Goal: Find specific page/section: Find specific page/section

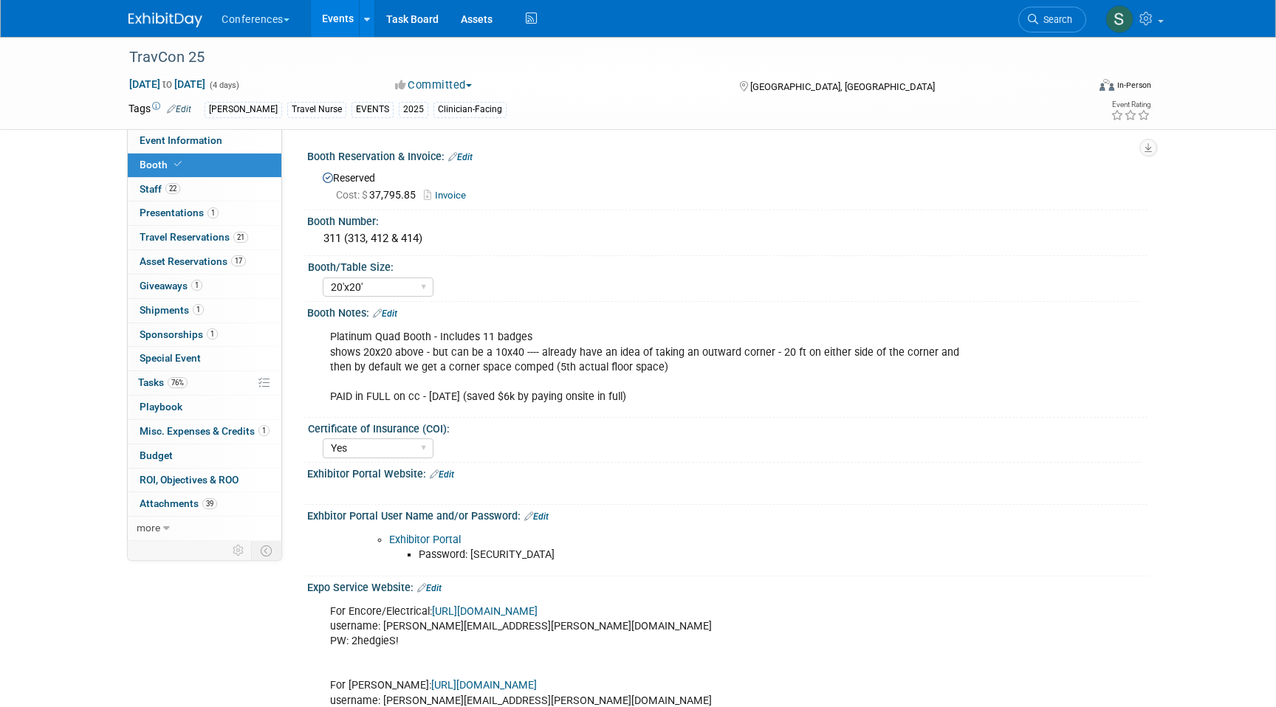
select select "20'x20'"
select select "Yes"
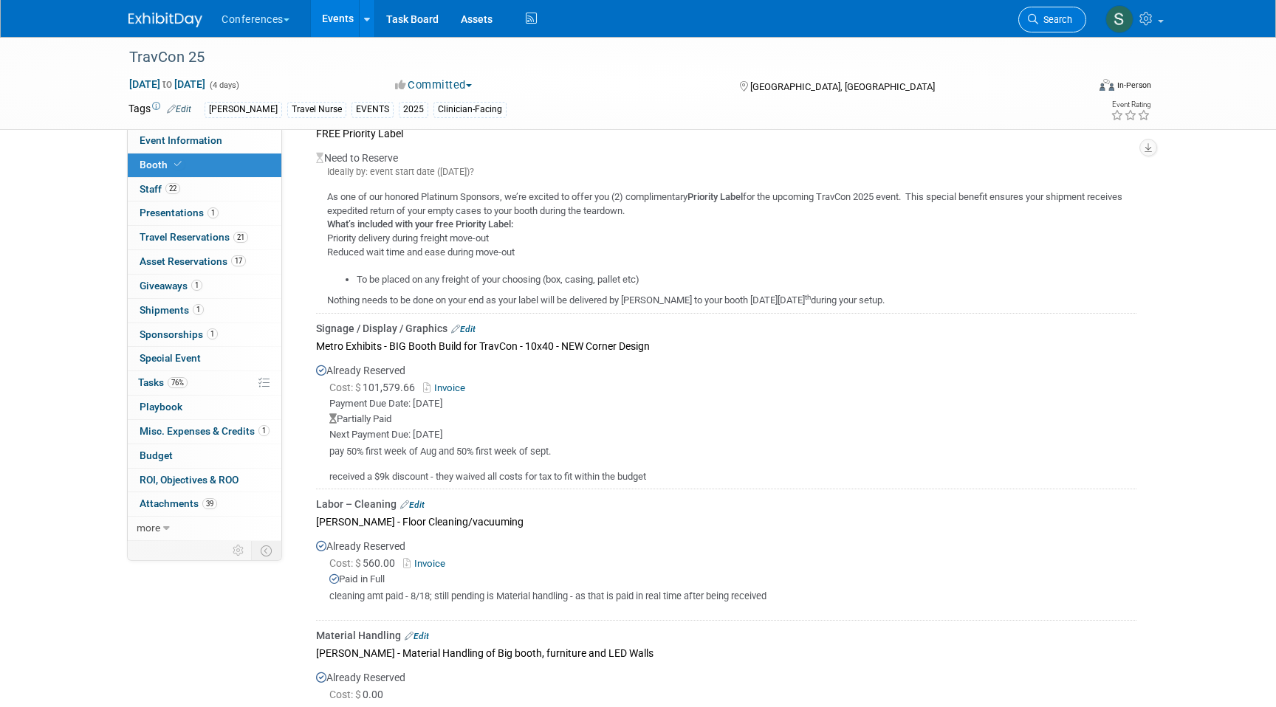
click at [1039, 14] on span "Search" at bounding box center [1055, 19] width 34 height 11
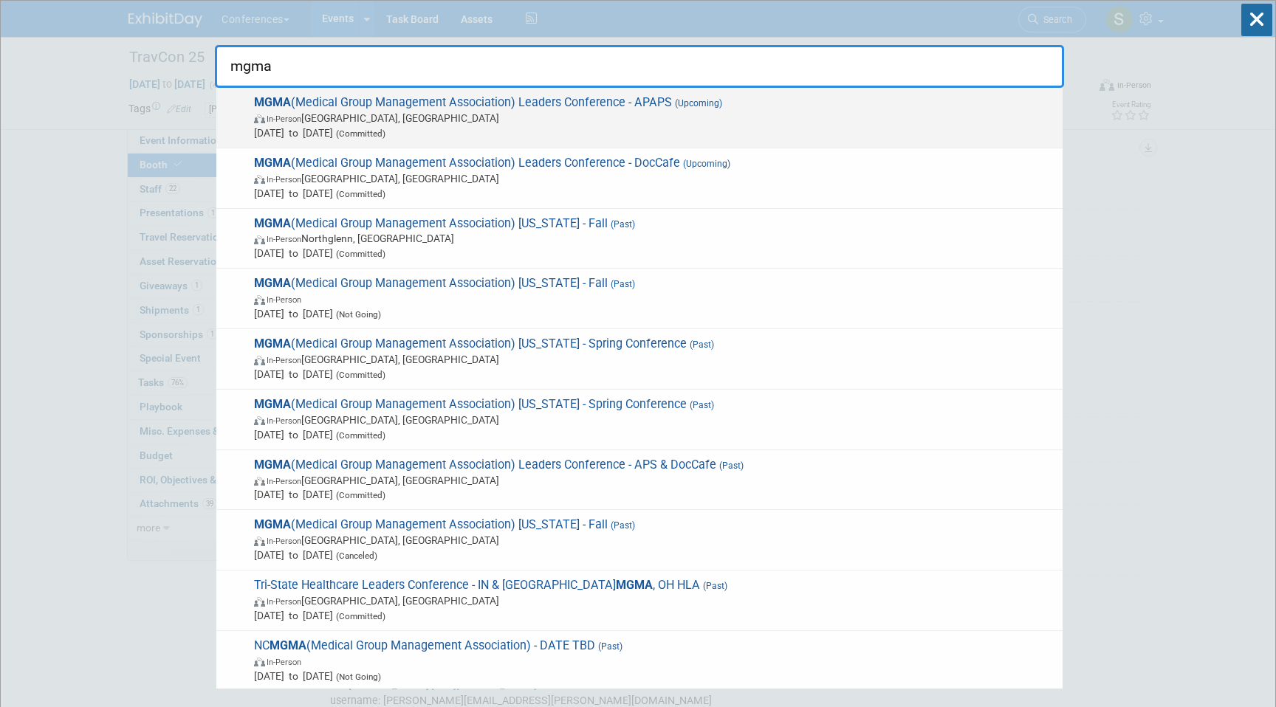
type input "mgma"
click at [811, 121] on span "In-Person Orlando, FL" at bounding box center [654, 118] width 801 height 15
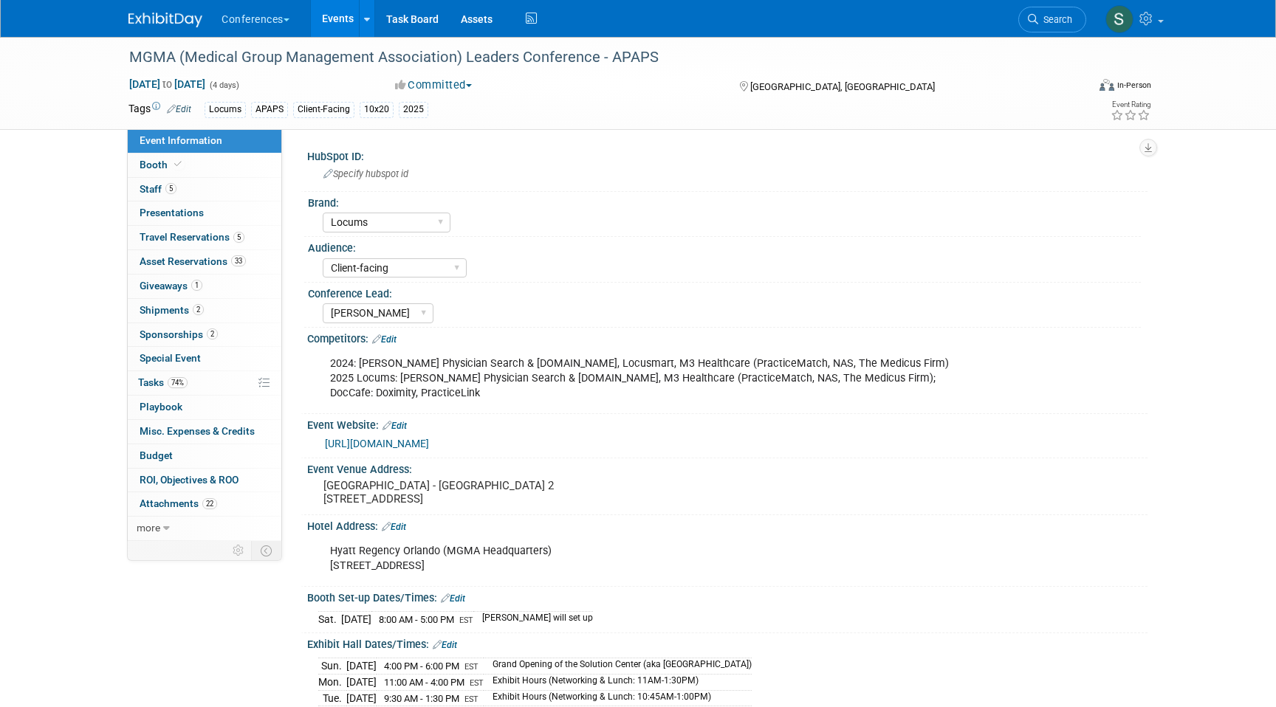
select select "Locums"
select select "Client-facing"
select select "[PERSON_NAME]"
click at [1043, 17] on span "Search" at bounding box center [1055, 19] width 34 height 11
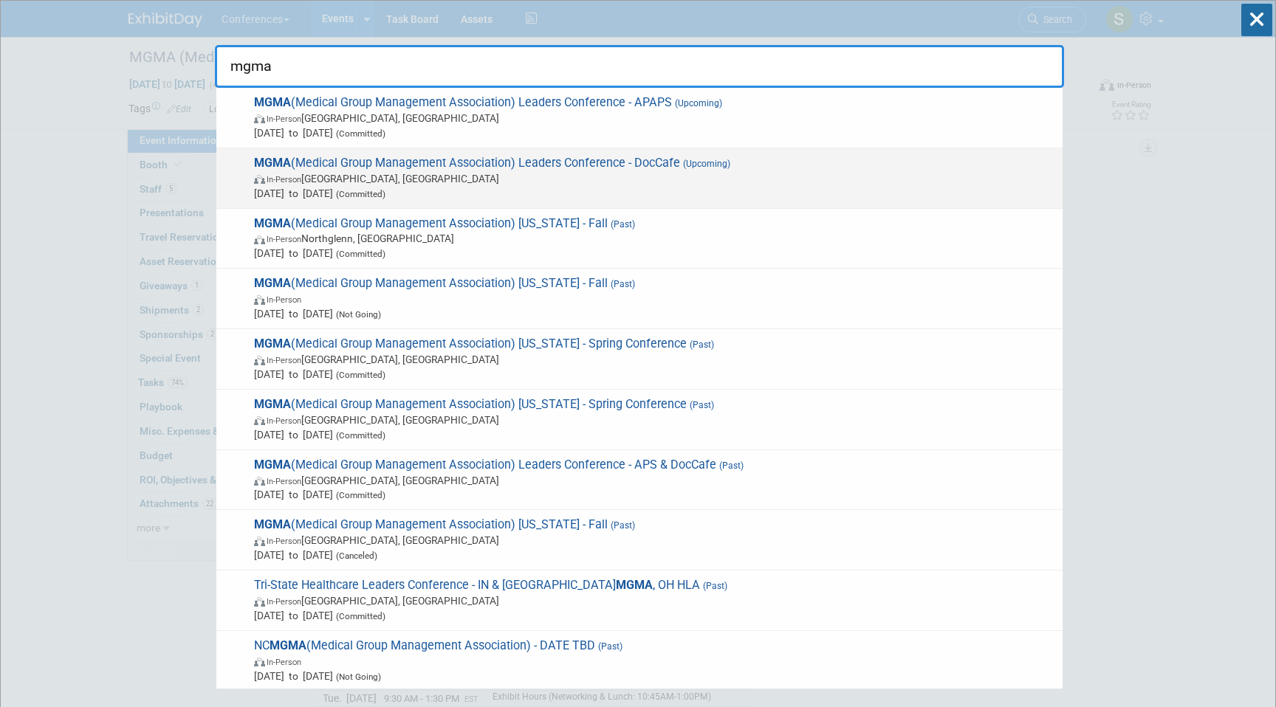
type input "mgma"
click at [425, 183] on span "In-Person Orlando, FL" at bounding box center [654, 178] width 801 height 15
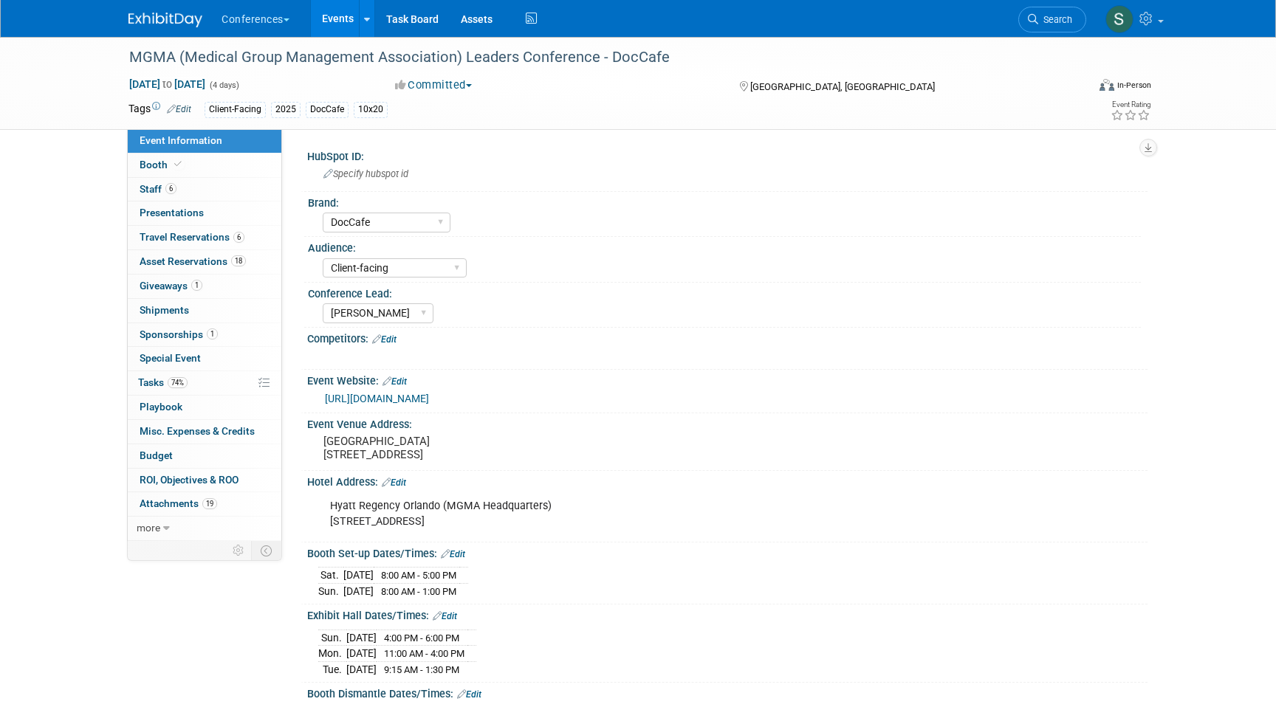
select select "DocCafe"
select select "Client-facing"
select select "[PERSON_NAME]"
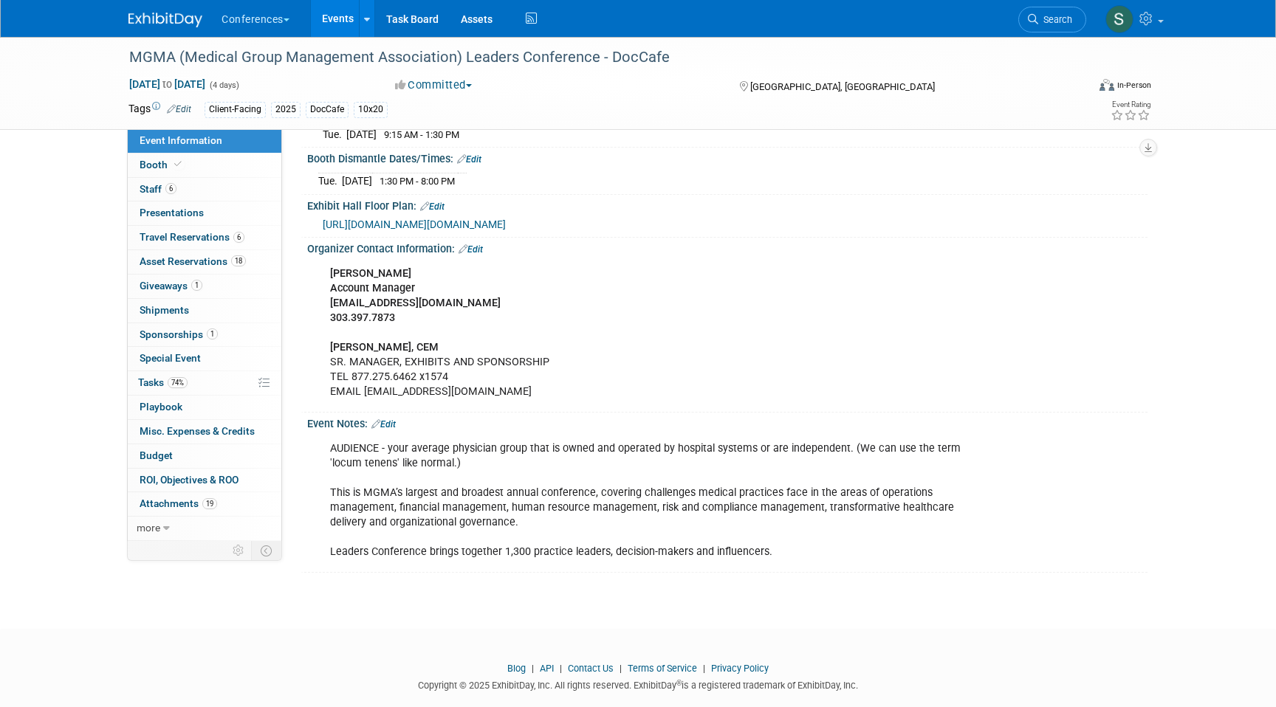
scroll to position [541, 0]
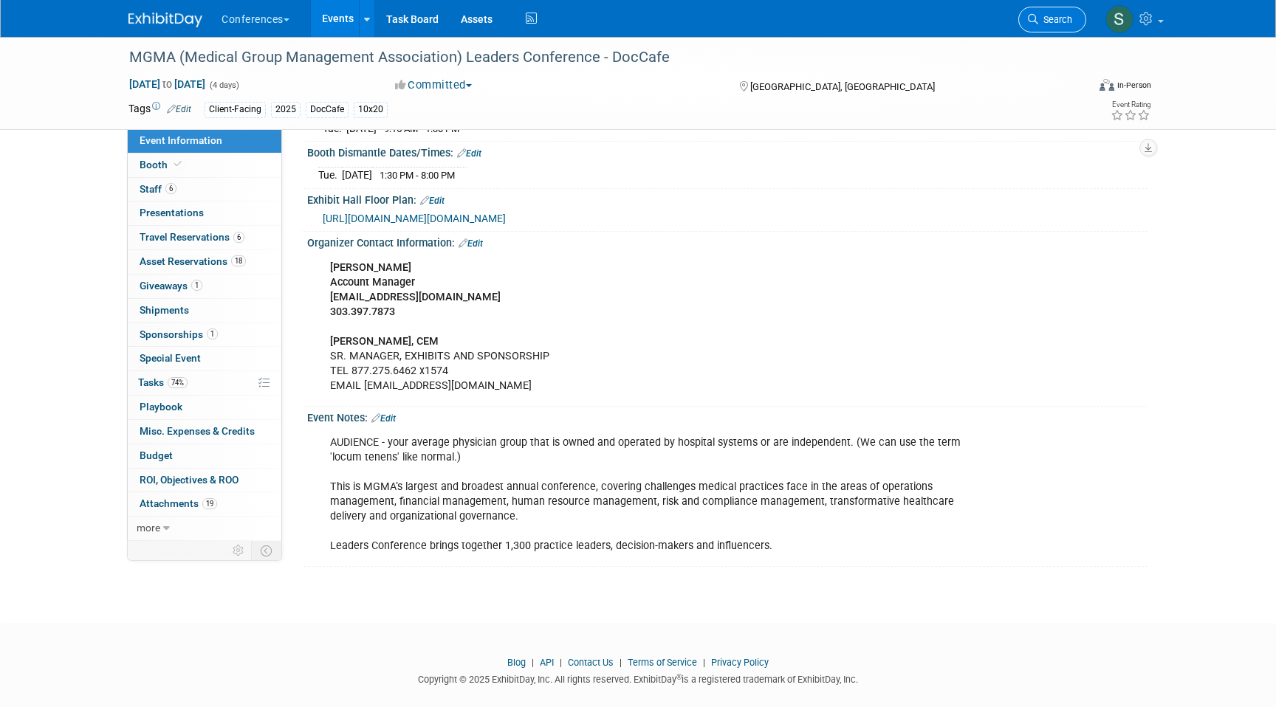
click at [1048, 20] on span "Search" at bounding box center [1055, 19] width 34 height 11
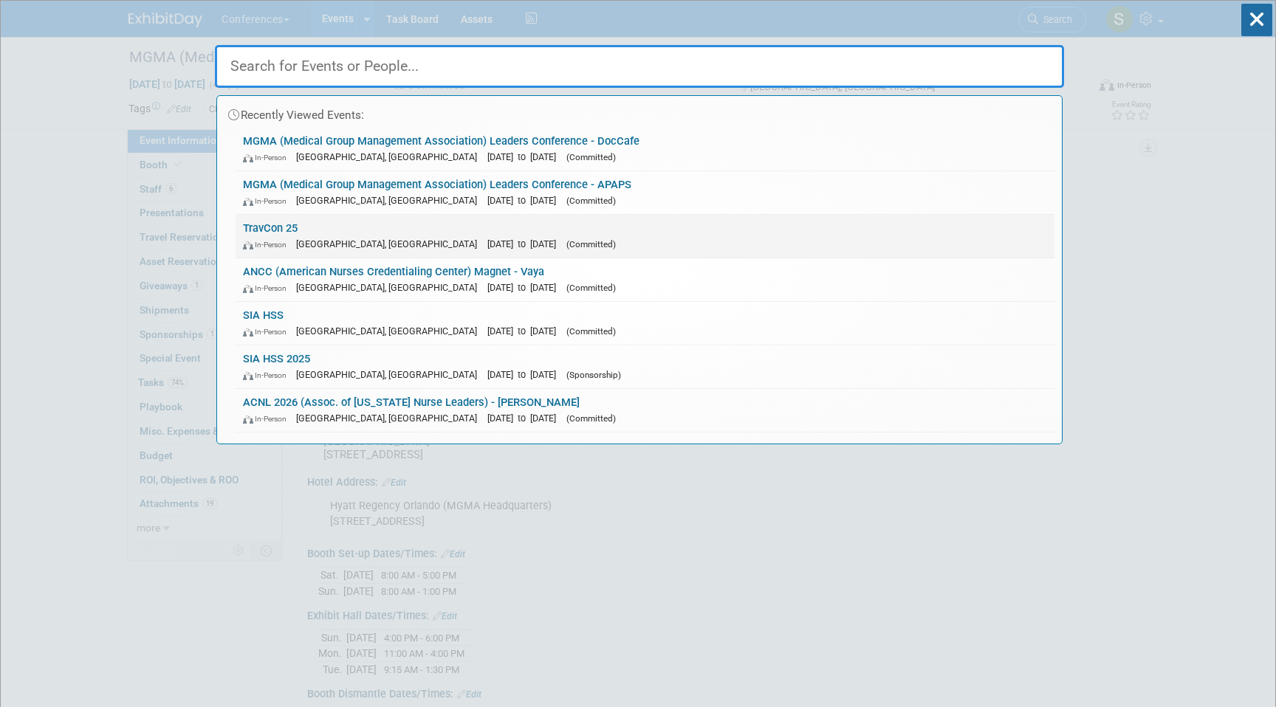
click at [340, 234] on link "TravCon 25 In-Person [GEOGRAPHIC_DATA], [GEOGRAPHIC_DATA] [DATE] to [DATE] (Com…" at bounding box center [644, 236] width 819 height 43
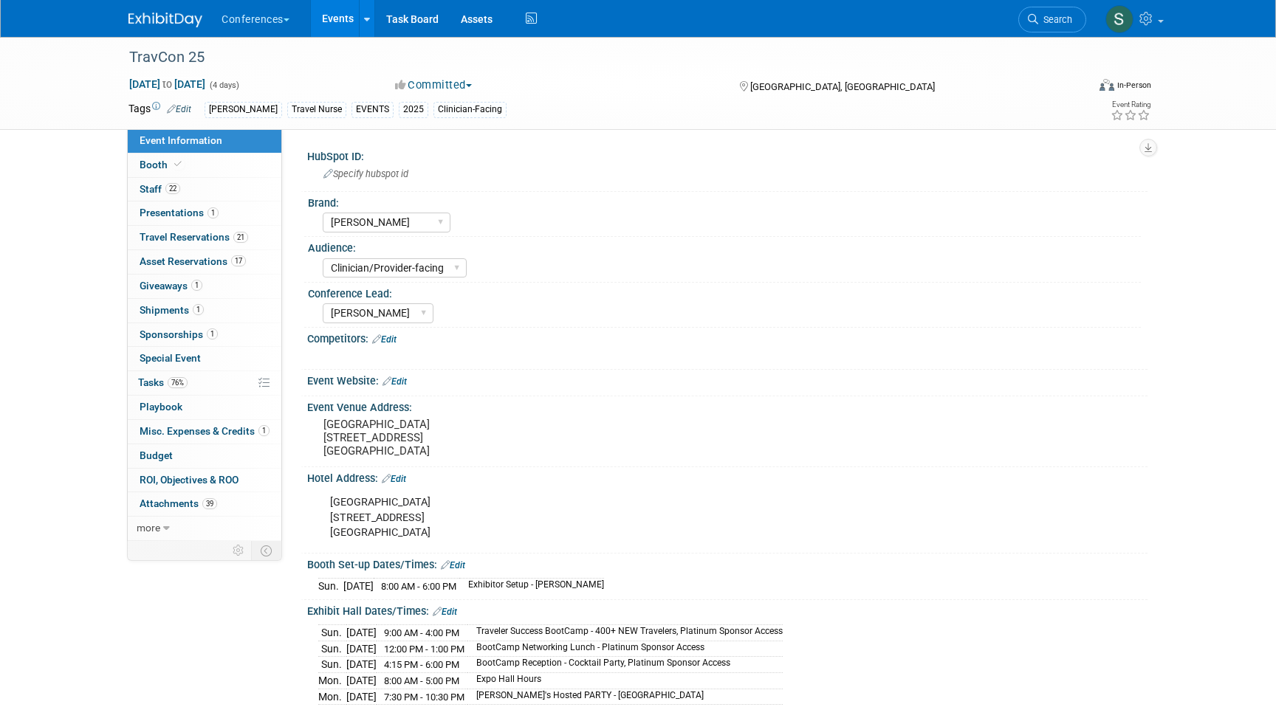
select select "[PERSON_NAME]"
select select "Clinician/Provider-facing"
select select "[PERSON_NAME]"
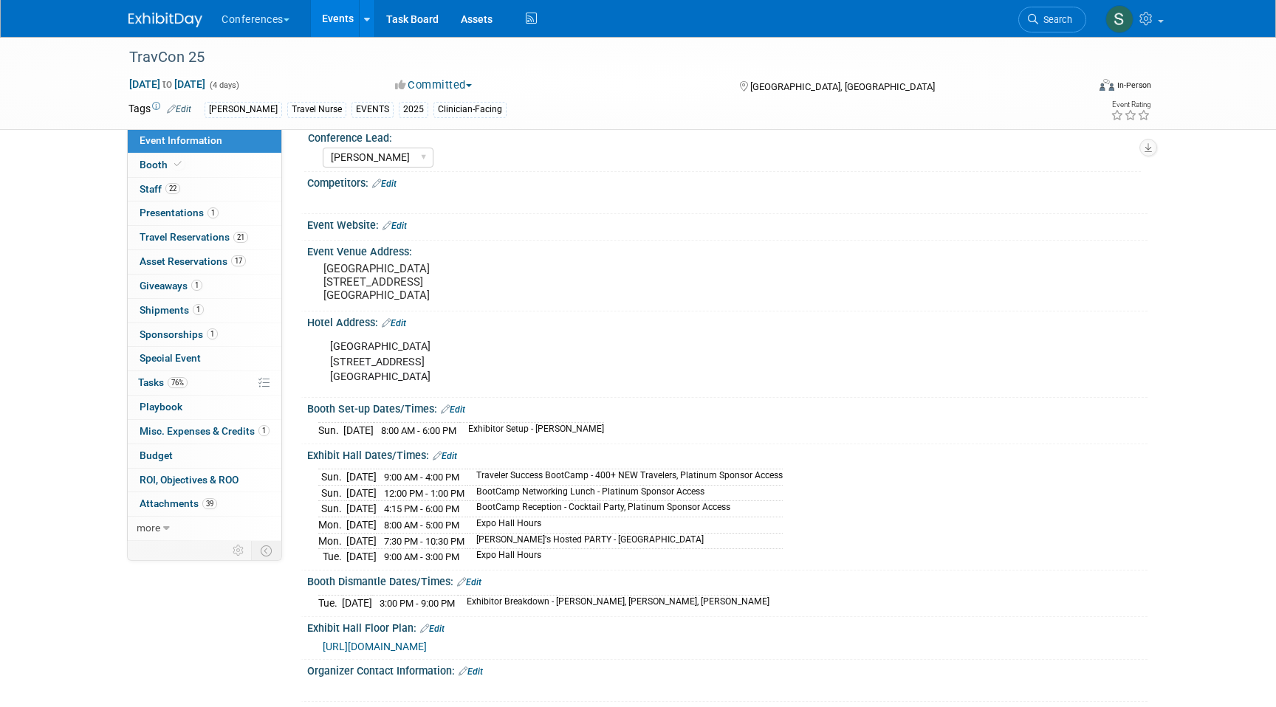
scroll to position [348, 0]
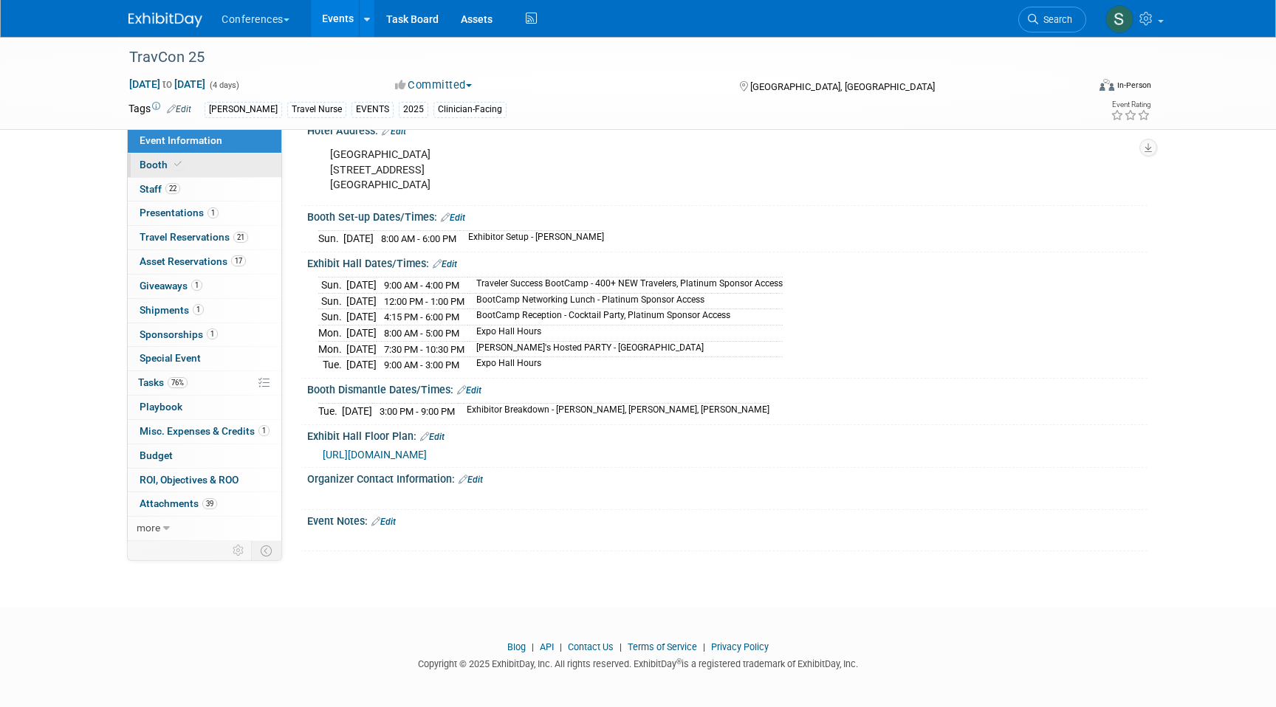
click at [202, 164] on link "Booth" at bounding box center [205, 166] width 154 height 24
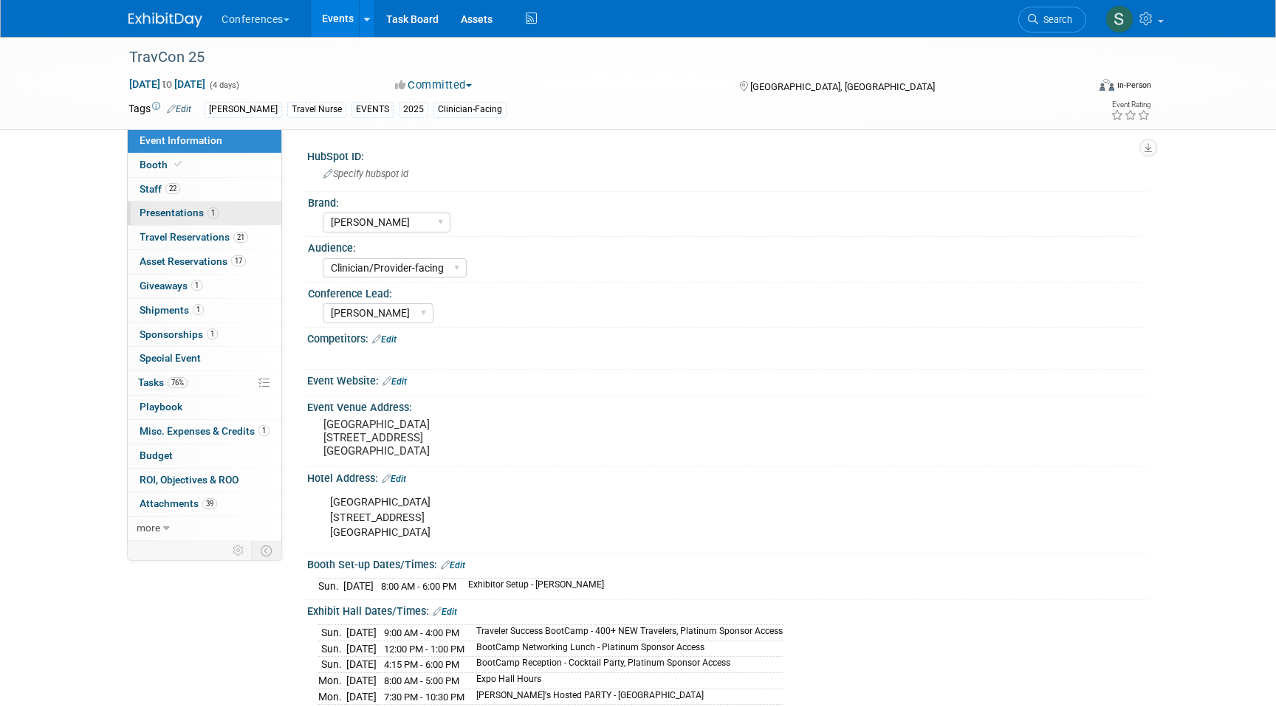
select select "20'x20'"
select select "Yes"
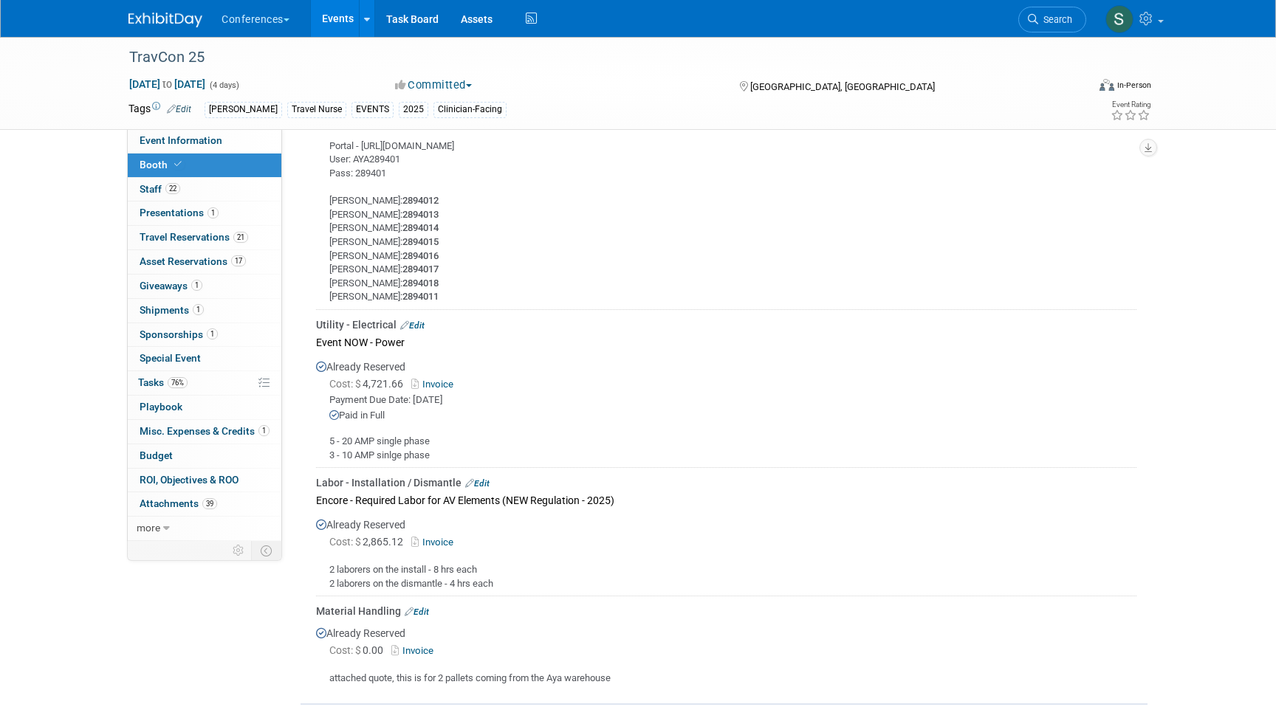
scroll to position [1458, 0]
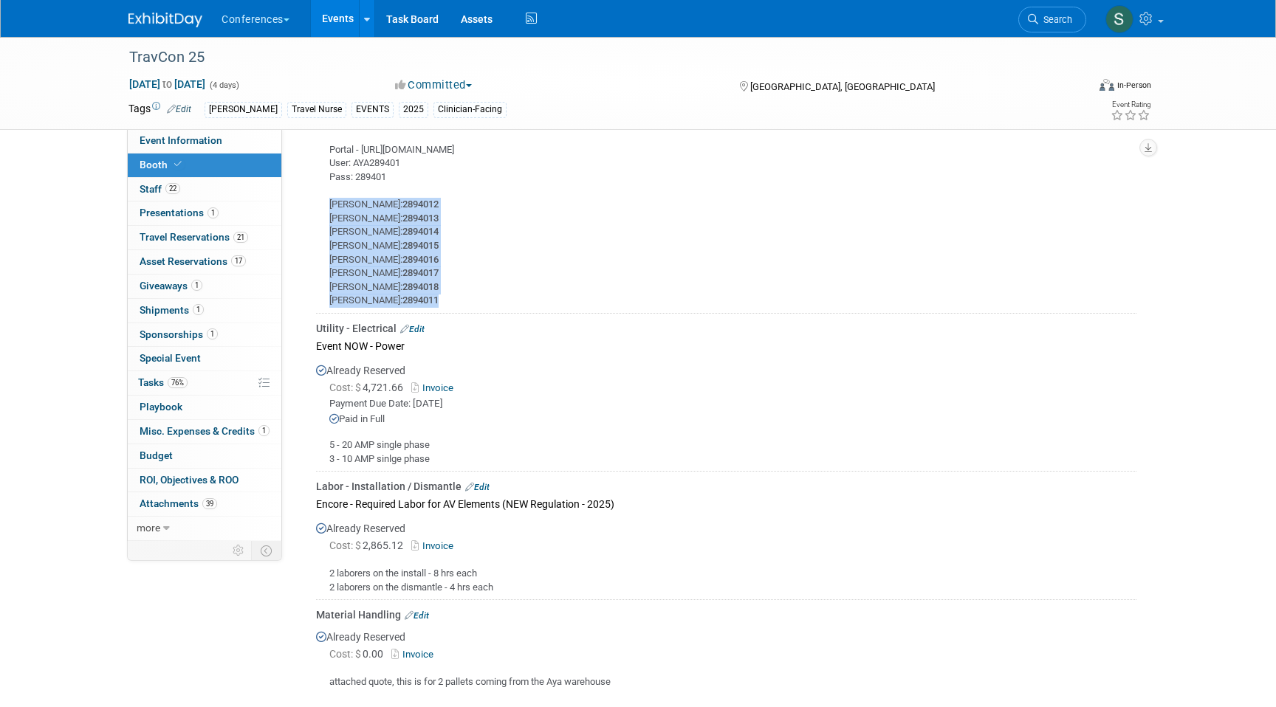
drag, startPoint x: 436, startPoint y: 297, endPoint x: 326, endPoint y: 204, distance: 143.6
click at [326, 204] on div "8 lead retrievals Portal - https://expometrics.ats-leads.com/Login User: AYA289…" at bounding box center [726, 206] width 820 height 204
copy div "Perry Baggett: 2894012 Nikki Peterson: 2894013 Thomas Austefjord: 2894014 Chris…"
